Goal: Information Seeking & Learning: Check status

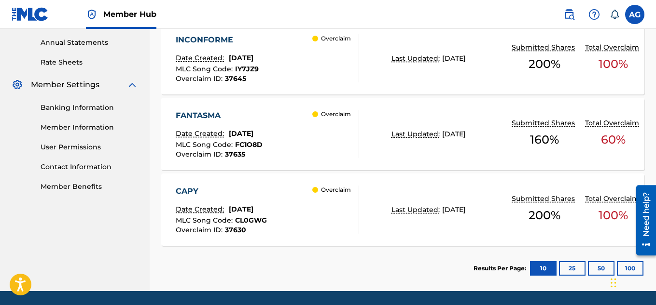
scroll to position [381, 0]
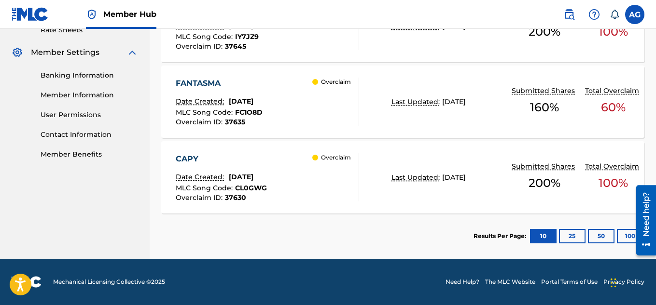
click at [190, 159] on div "CAPY" at bounding box center [221, 159] width 91 height 12
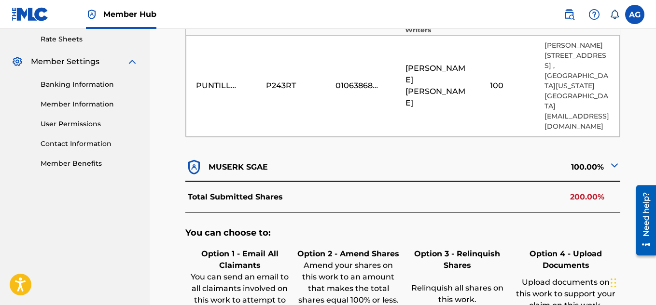
scroll to position [386, 0]
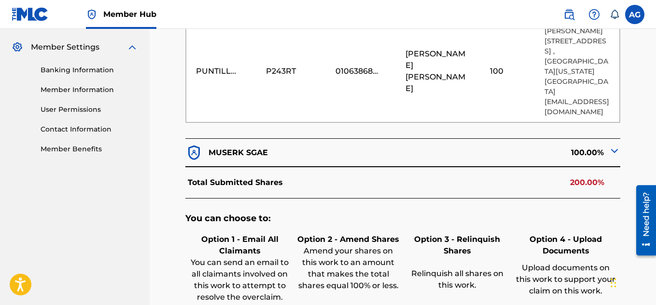
click at [610, 145] on img at bounding box center [614, 151] width 12 height 12
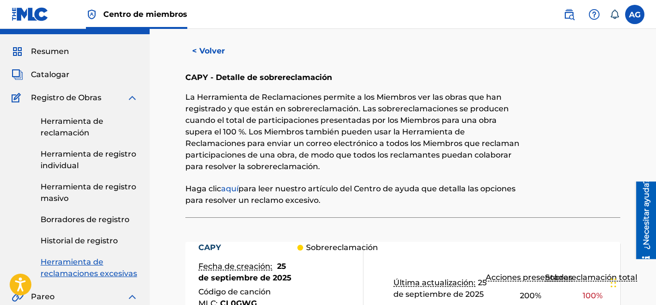
scroll to position [0, 0]
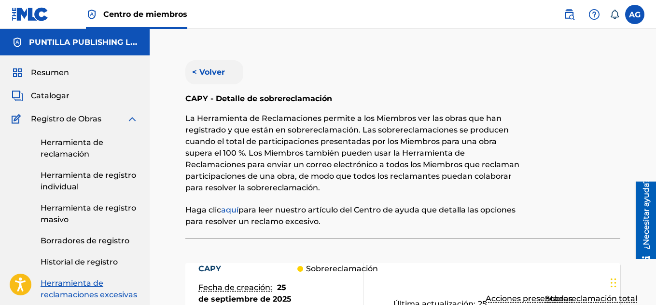
click at [194, 74] on font "< Volver" at bounding box center [208, 72] width 33 height 9
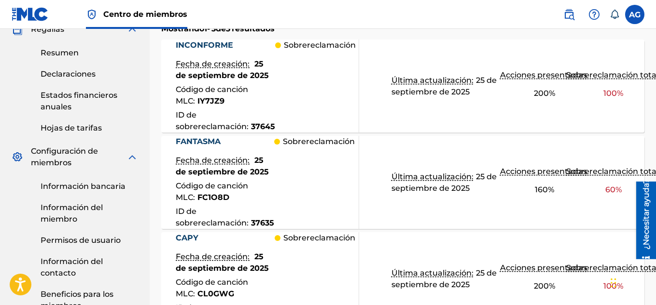
scroll to position [381, 0]
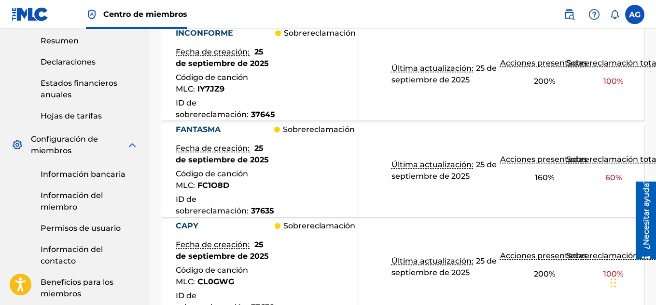
click at [191, 133] on font "FANTASMA" at bounding box center [198, 129] width 45 height 9
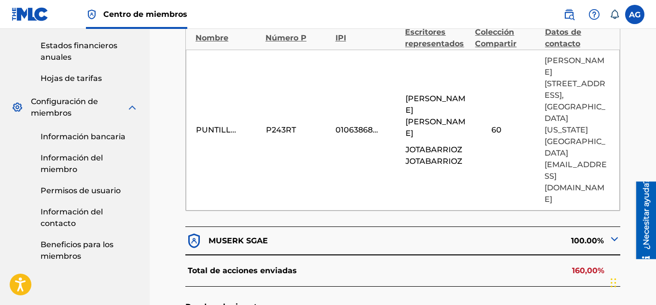
scroll to position [386, 0]
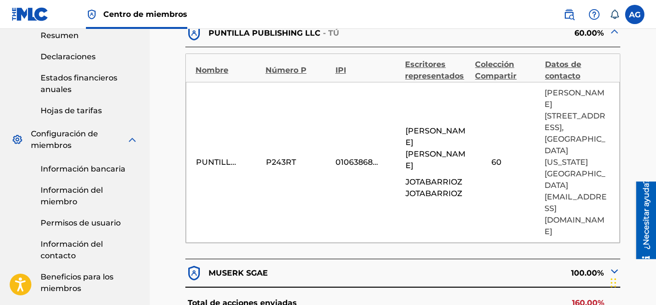
click at [612, 266] on img at bounding box center [614, 272] width 12 height 12
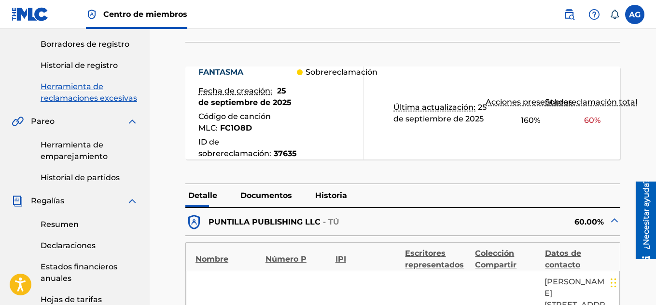
scroll to position [0, 0]
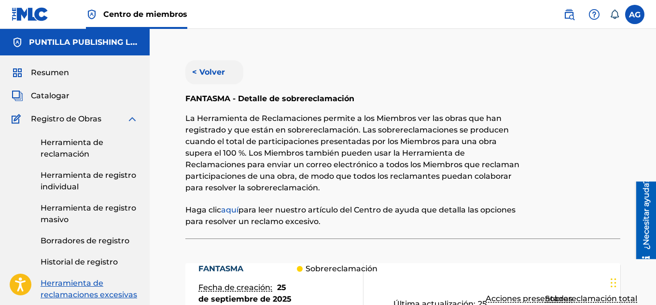
click at [211, 71] on font "< Volver" at bounding box center [208, 72] width 33 height 9
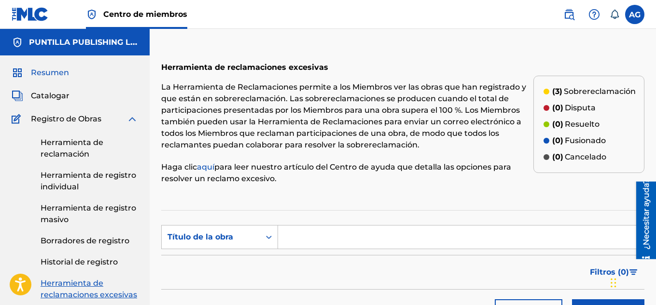
click at [58, 72] on font "Resumen" at bounding box center [50, 72] width 38 height 9
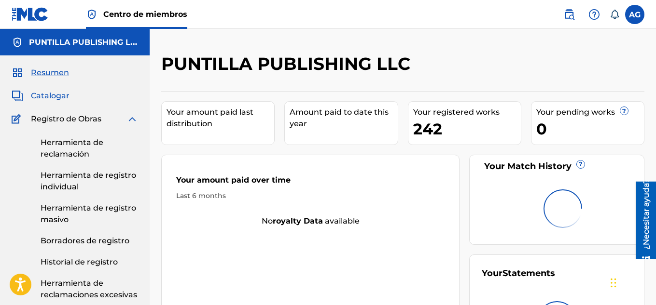
click at [47, 98] on font "Catalogar" at bounding box center [50, 95] width 39 height 9
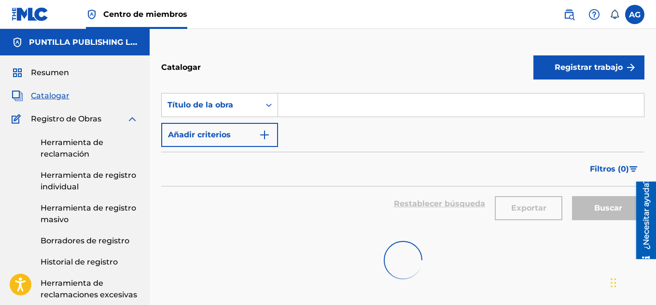
click at [293, 107] on input "Formulario de búsqueda" at bounding box center [461, 105] width 366 height 23
type input "CAPY"
